Goal: Transaction & Acquisition: Purchase product/service

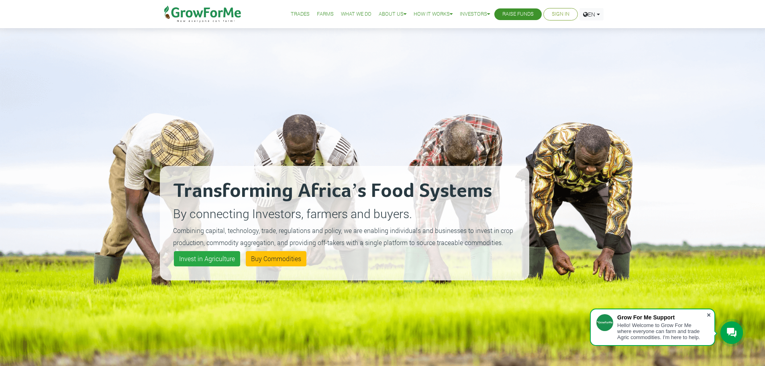
click at [711, 314] on span at bounding box center [709, 315] width 8 height 8
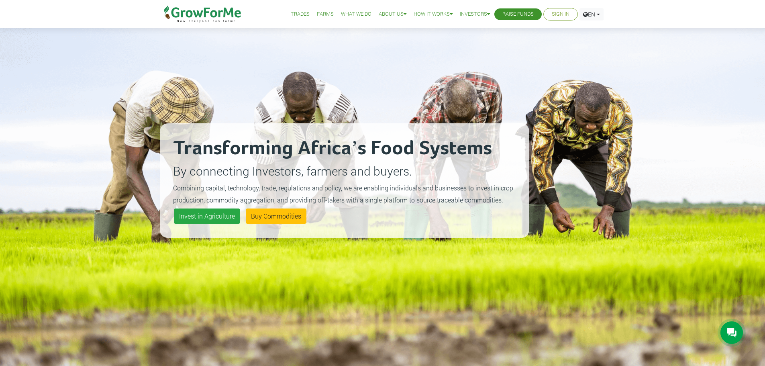
scroll to position [80, 0]
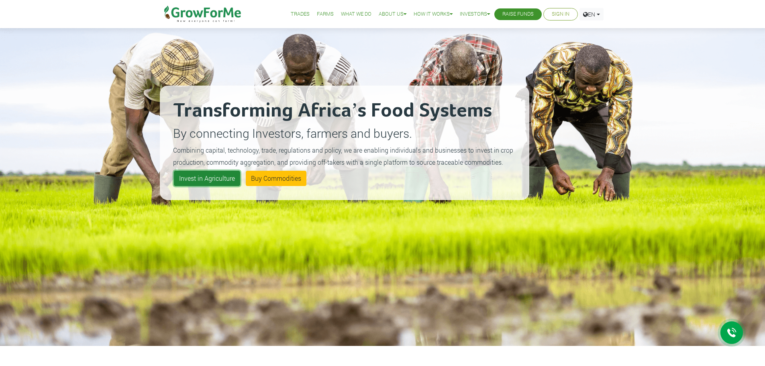
click at [214, 179] on link "Invest in Agriculture" at bounding box center [207, 178] width 66 height 15
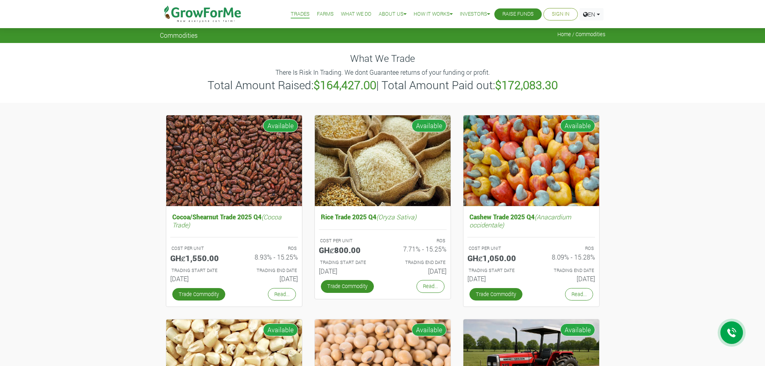
click at [294, 16] on link "Trades" at bounding box center [300, 14] width 19 height 8
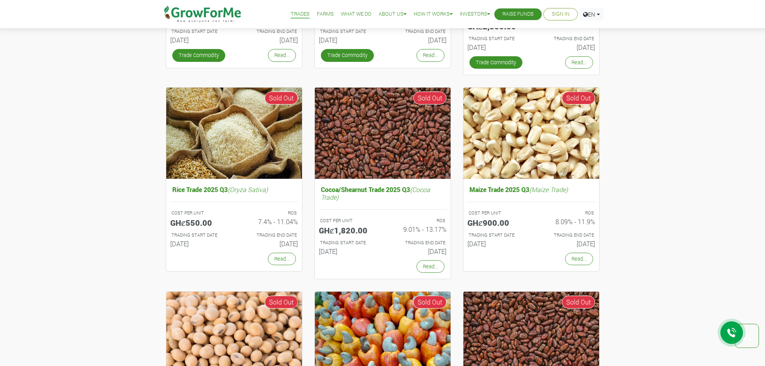
scroll to position [281, 0]
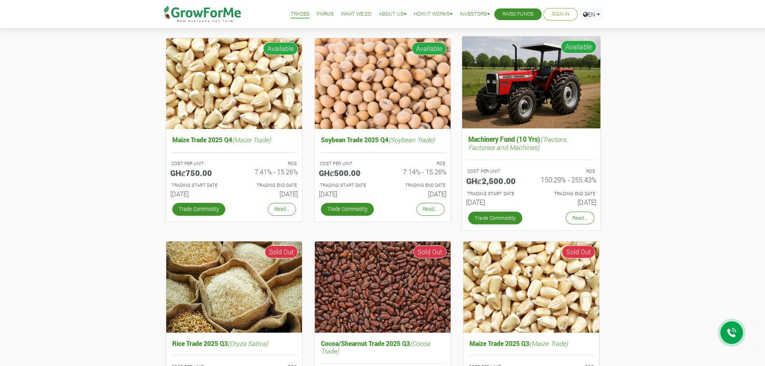
click at [486, 85] on img at bounding box center [531, 82] width 139 height 92
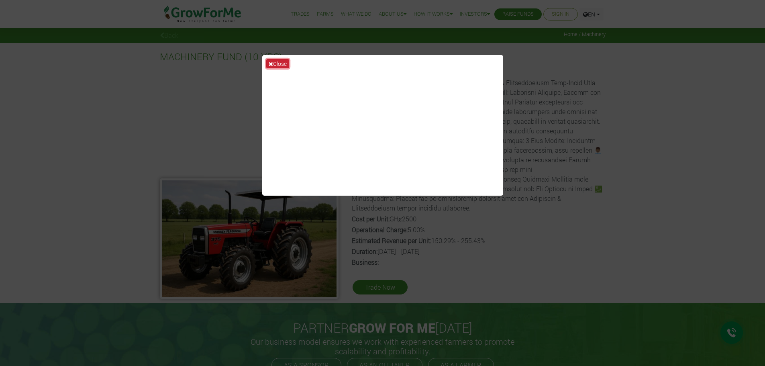
click at [282, 65] on button "Close" at bounding box center [277, 63] width 23 height 9
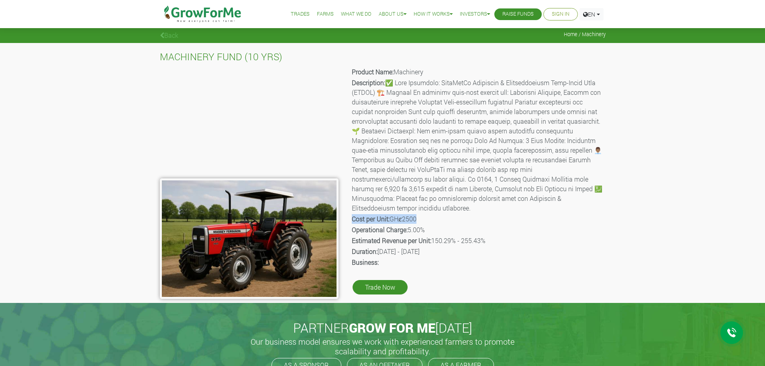
drag, startPoint x: 425, startPoint y: 208, endPoint x: 351, endPoint y: 209, distance: 73.9
click at [351, 209] on div "Product Name: Machinery Description: Cost per Unit: GHȼ2500 Operational Charge:…" at bounding box center [478, 182] width 267 height 233
click at [425, 214] on p "Cost per Unit: GHȼ2500" at bounding box center [478, 219] width 253 height 10
drag, startPoint x: 433, startPoint y: 221, endPoint x: 409, endPoint y: 221, distance: 23.3
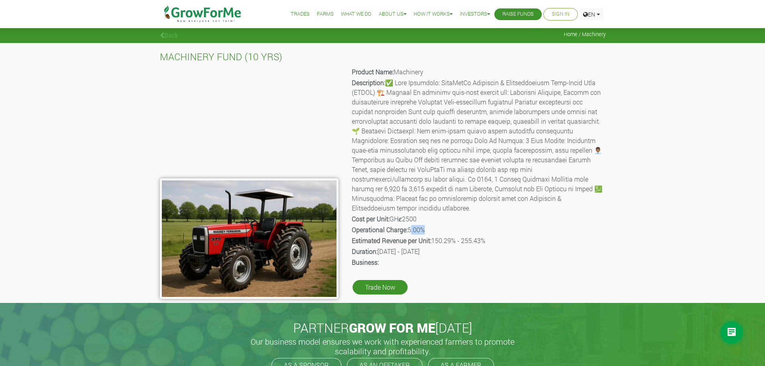
click at [409, 225] on p "Operational Charge: 5.00%" at bounding box center [478, 230] width 253 height 10
drag, startPoint x: 384, startPoint y: 235, endPoint x: 399, endPoint y: 235, distance: 15.7
click at [384, 236] on p "Estimated Revenue per Unit: 150.29% - 255.43%" at bounding box center [478, 241] width 253 height 10
click at [490, 236] on p "Estimated Revenue per Unit: 150.29% - 255.43%" at bounding box center [478, 241] width 253 height 10
drag, startPoint x: 491, startPoint y: 229, endPoint x: 430, endPoint y: 232, distance: 61.5
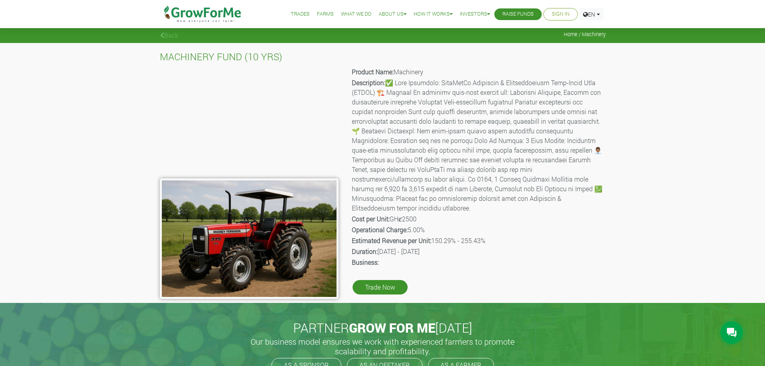
click at [430, 236] on p "Estimated Revenue per Unit: 150.29% - 255.43%" at bounding box center [478, 241] width 253 height 10
drag, startPoint x: 376, startPoint y: 244, endPoint x: 474, endPoint y: 244, distance: 97.6
click at [466, 247] on p "Duration: 01st Jun 2025 - 01st Jun 2035" at bounding box center [478, 252] width 253 height 10
click at [474, 247] on p "Duration: 01st Jun 2025 - 01st Jun 2035" at bounding box center [478, 252] width 253 height 10
click at [470, 247] on p "Duration: 01st Jun 2025 - 01st Jun 2035" at bounding box center [478, 252] width 253 height 10
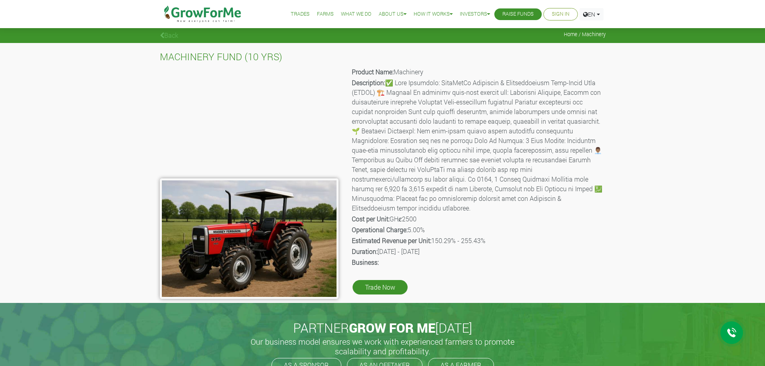
drag, startPoint x: 470, startPoint y: 241, endPoint x: 379, endPoint y: 242, distance: 91.2
click at [379, 247] on p "Duration: 01st Jun 2025 - 01st Jun 2035" at bounding box center [478, 252] width 253 height 10
click at [230, 7] on img at bounding box center [203, 14] width 82 height 28
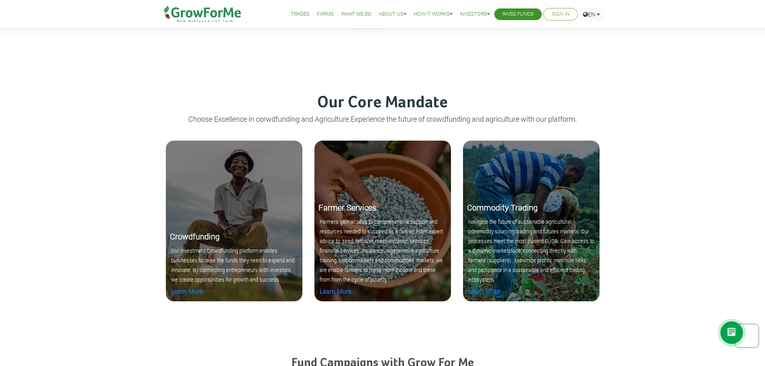
scroll to position [1085, 0]
